Goal: Task Accomplishment & Management: Complete application form

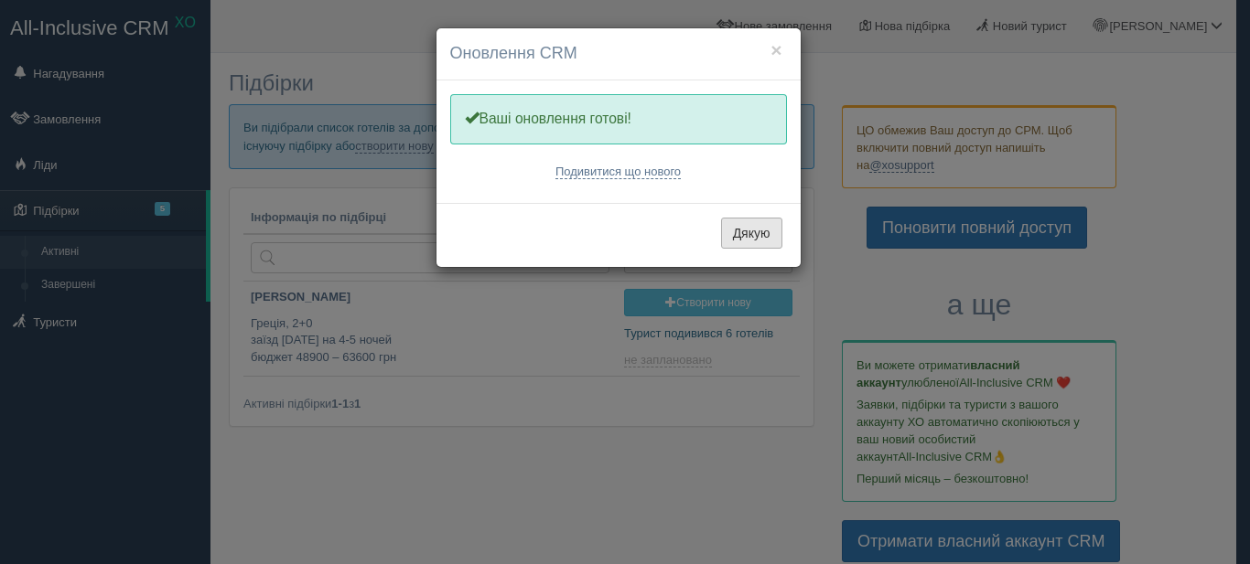
click at [768, 237] on button "Дякую" at bounding box center [751, 233] width 61 height 31
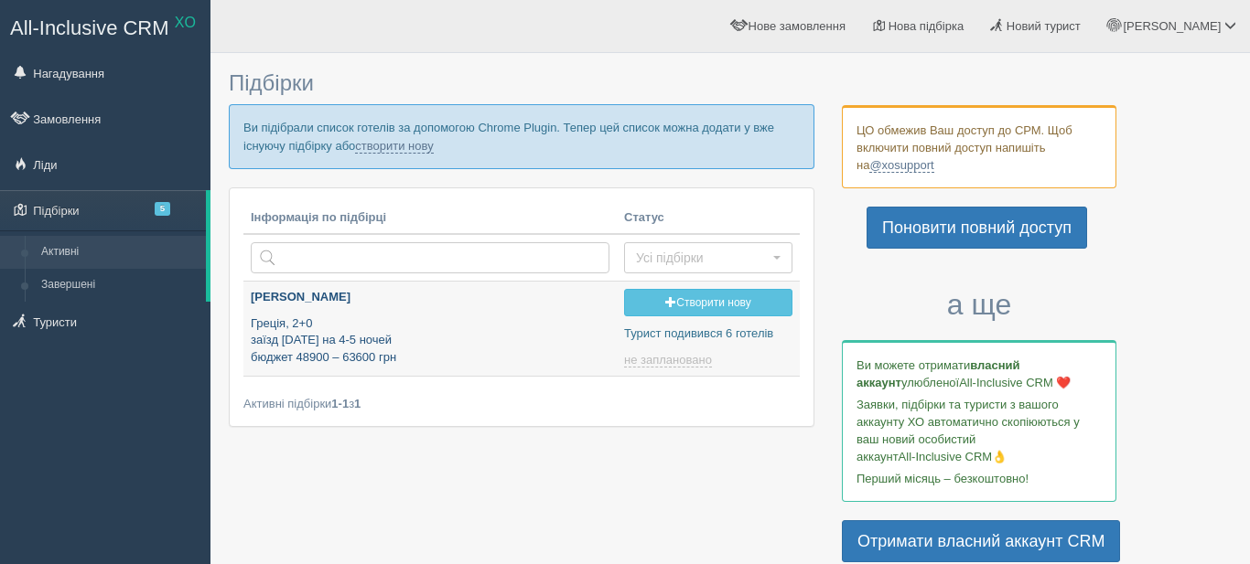
type input "[DATE] 18:05"
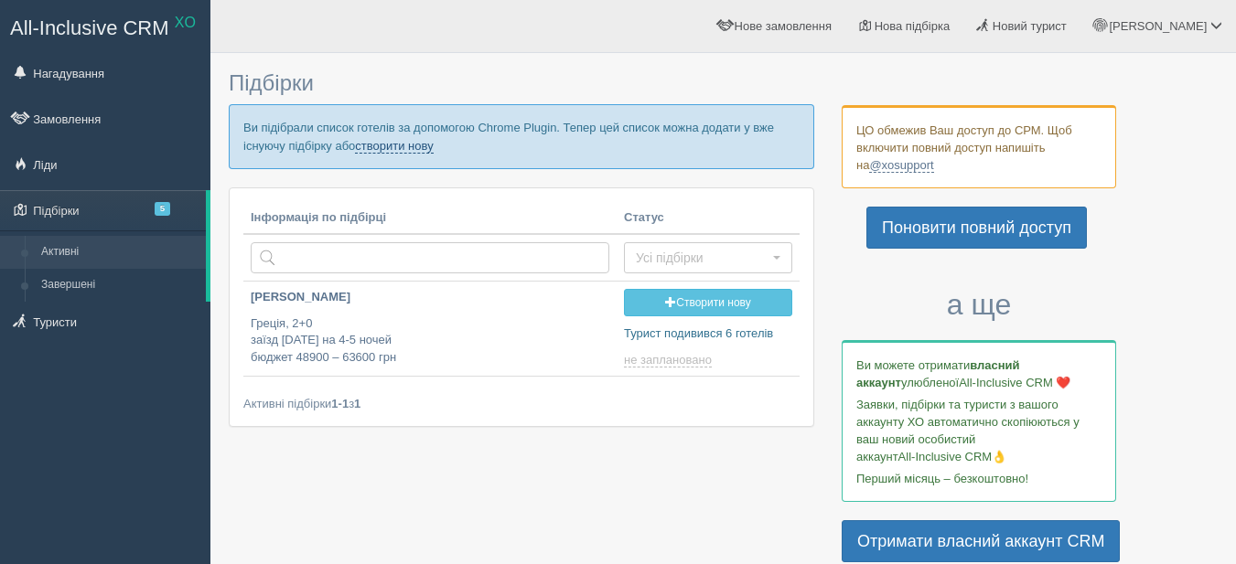
click at [392, 147] on link "створити нову" at bounding box center [394, 146] width 78 height 15
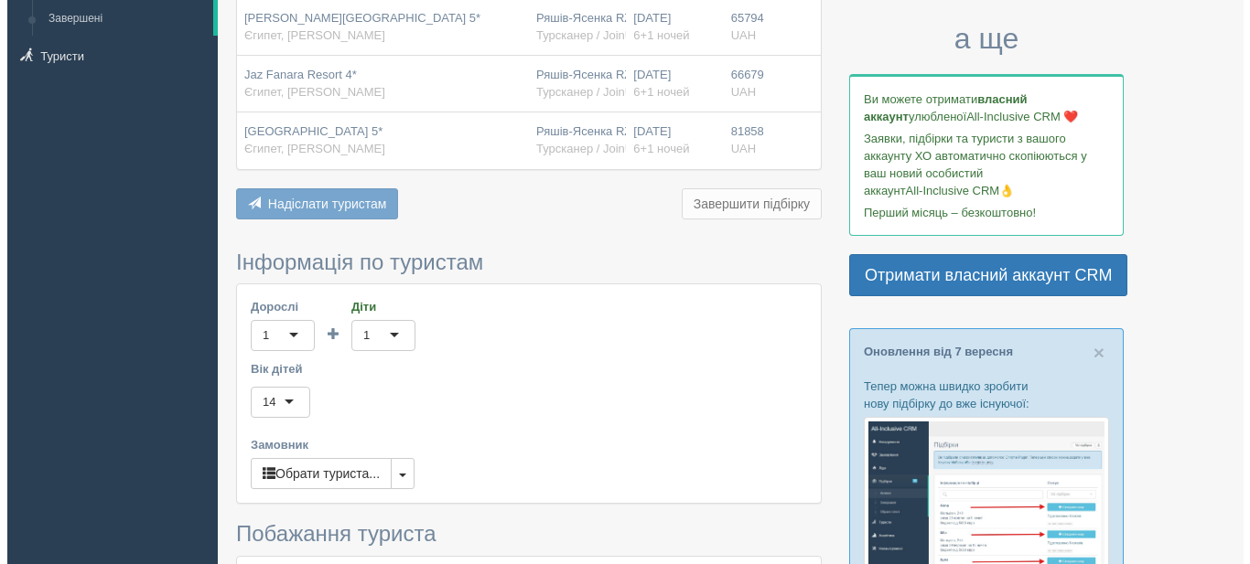
scroll to position [366, 0]
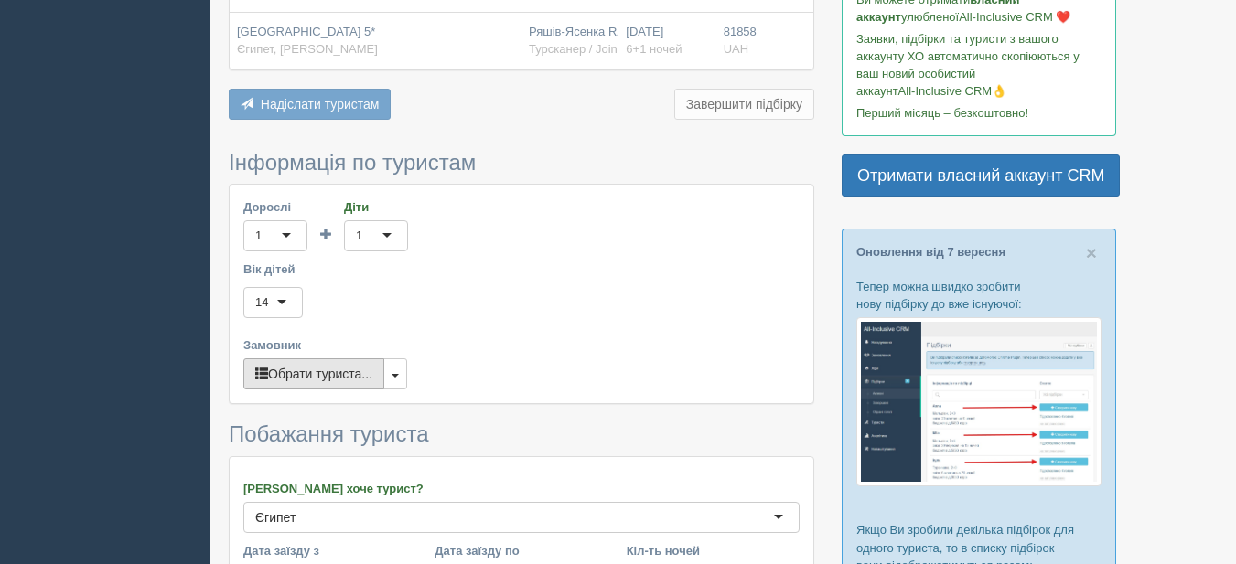
click at [306, 377] on button "Обрати туриста..." at bounding box center [313, 374] width 141 height 31
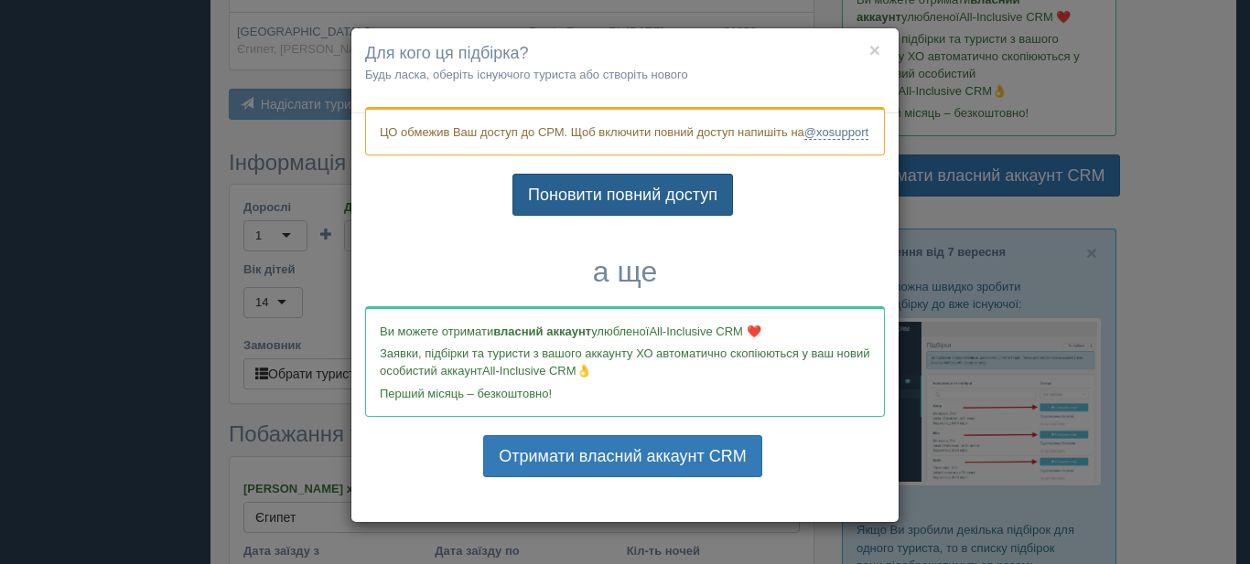
click at [602, 216] on link "Поновити повний доступ" at bounding box center [622, 195] width 220 height 42
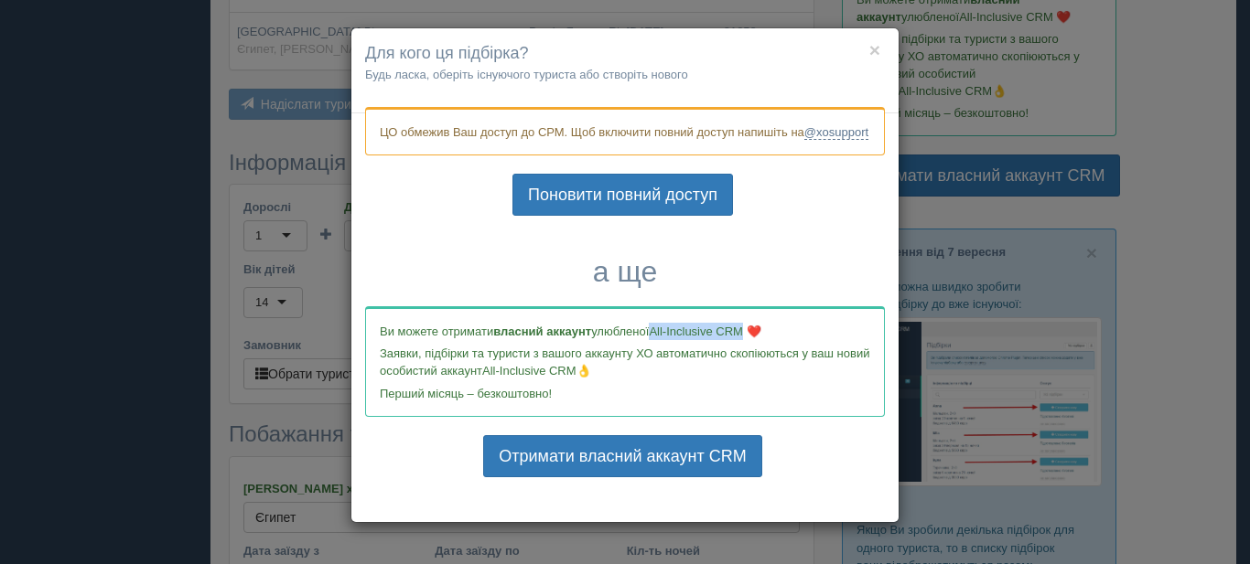
drag, startPoint x: 650, startPoint y: 347, endPoint x: 747, endPoint y: 355, distance: 97.3
click at [747, 340] on p "Ви можете отримати власний аккаунт улюбленої All-Inclusive CRM ❤️" at bounding box center [625, 331] width 490 height 17
copy span "All-Inclusive CRM"
